Goal: Find specific page/section: Find specific page/section

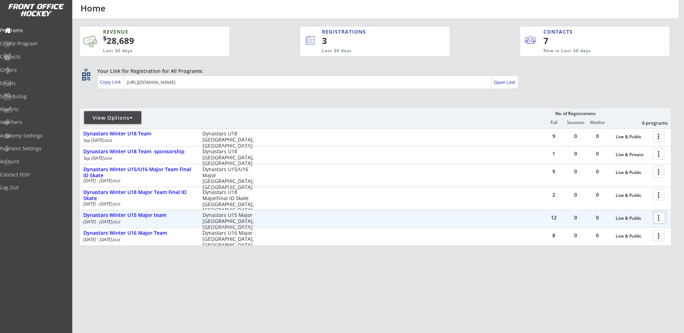
click at [655, 217] on div at bounding box center [660, 217] width 13 height 13
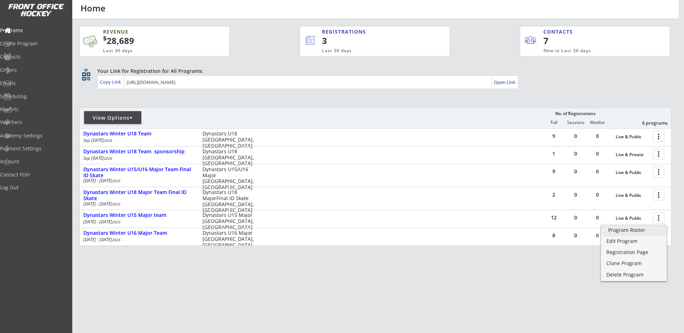
click at [615, 233] on div "Program Roster" at bounding box center [633, 230] width 51 height 5
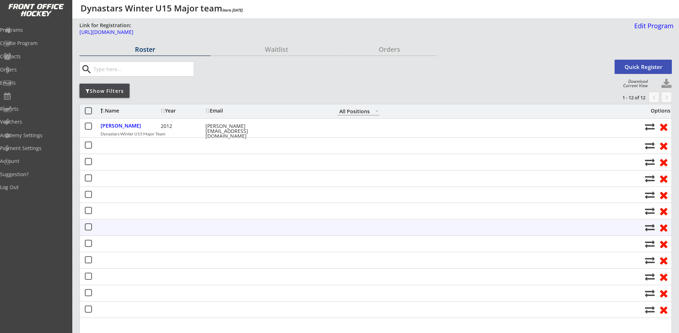
select select ""All Positions""
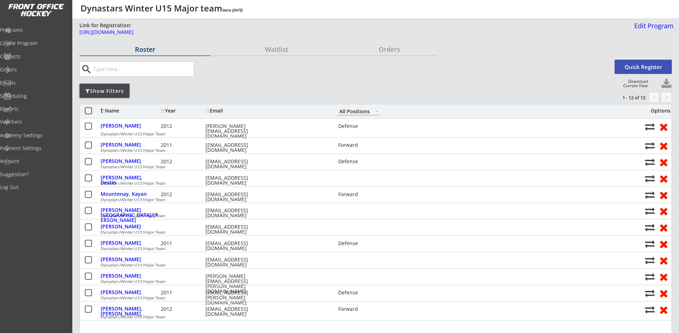
click at [667, 83] on button at bounding box center [666, 84] width 11 height 11
click at [629, 83] on div at bounding box center [339, 166] width 679 height 333
click at [640, 85] on div at bounding box center [339, 166] width 679 height 333
click at [665, 84] on div at bounding box center [339, 166] width 679 height 333
